Goal: Transaction & Acquisition: Purchase product/service

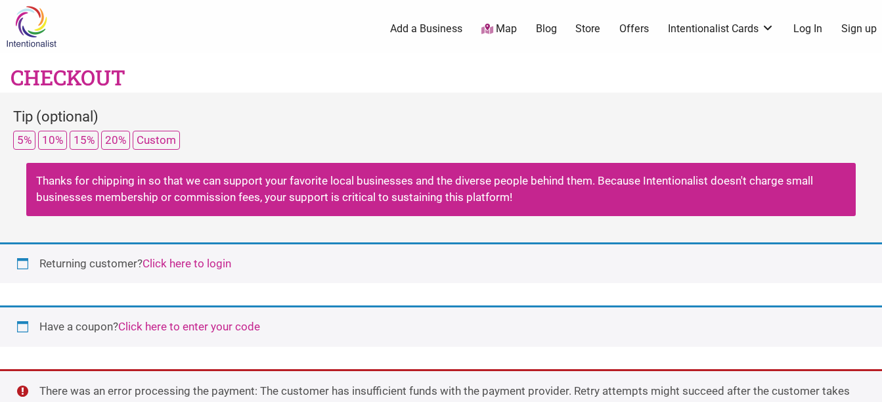
select select "WA"
